Goal: Submit feedback/report problem

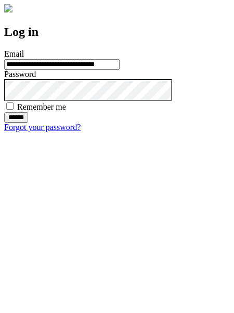
type input "**********"
click at [28, 123] on input "******" at bounding box center [16, 117] width 24 height 10
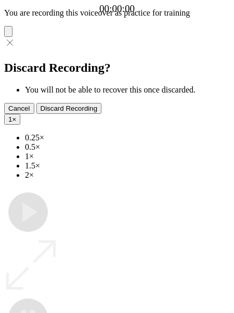
type input "**********"
